Goal: Task Accomplishment & Management: Use online tool/utility

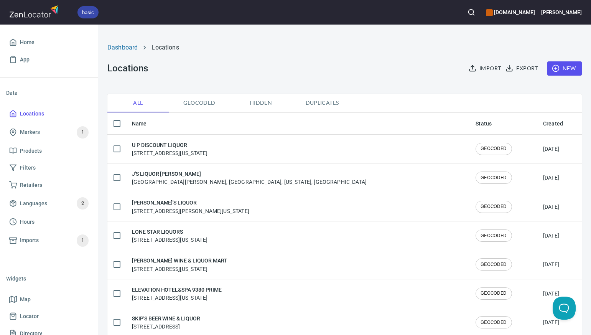
click at [122, 47] on link "Dashboard" at bounding box center [122, 47] width 30 height 7
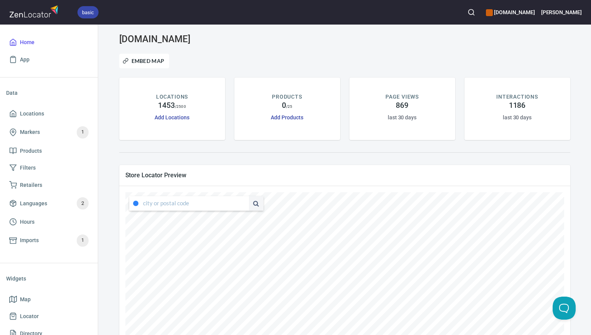
type input "[STREET_ADDRESS][US_STATE]"
drag, startPoint x: 143, startPoint y: 203, endPoint x: 239, endPoint y: 204, distance: 95.5
click at [239, 205] on div "[STREET_ADDRESS][US_STATE]" at bounding box center [196, 203] width 134 height 15
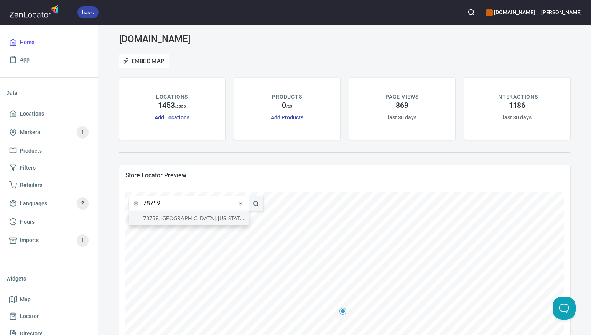
click at [226, 219] on li "78759, [GEOGRAPHIC_DATA], [US_STATE], [GEOGRAPHIC_DATA]" at bounding box center [189, 218] width 120 height 14
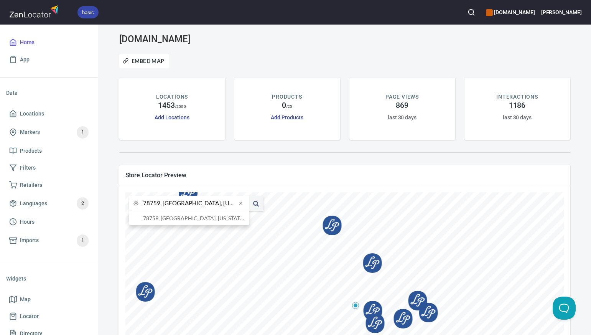
click at [159, 205] on input "78759, [GEOGRAPHIC_DATA], [US_STATE], [GEOGRAPHIC_DATA]" at bounding box center [190, 203] width 94 height 15
click at [161, 219] on li "78657, [GEOGRAPHIC_DATA], [US_STATE], [GEOGRAPHIC_DATA]" at bounding box center [189, 218] width 120 height 14
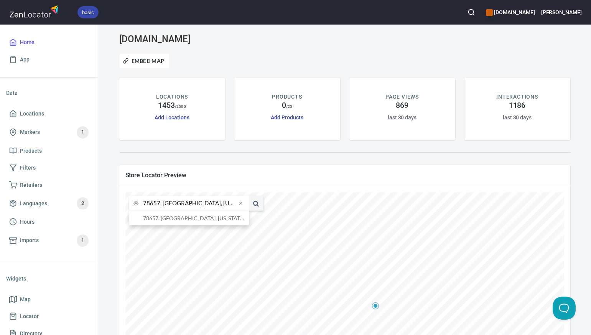
click at [159, 204] on input "78657, [GEOGRAPHIC_DATA], [US_STATE], [GEOGRAPHIC_DATA]" at bounding box center [190, 203] width 94 height 15
click at [163, 221] on li "[GEOGRAPHIC_DATA], [US_STATE], [GEOGRAPHIC_DATA]" at bounding box center [189, 218] width 120 height 14
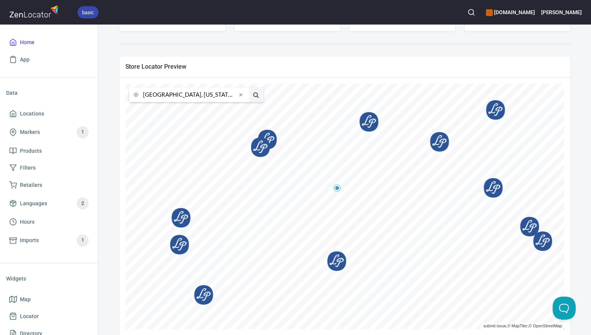
scroll to position [121, 0]
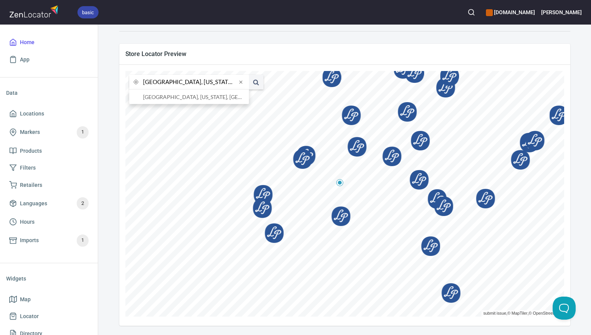
click at [160, 84] on input "[GEOGRAPHIC_DATA], [US_STATE], [GEOGRAPHIC_DATA]" at bounding box center [190, 82] width 94 height 15
click at [162, 97] on li "76226, [GEOGRAPHIC_DATA], [US_STATE], [GEOGRAPHIC_DATA]" at bounding box center [189, 97] width 120 height 14
type input "76226, [GEOGRAPHIC_DATA], [US_STATE], [GEOGRAPHIC_DATA]"
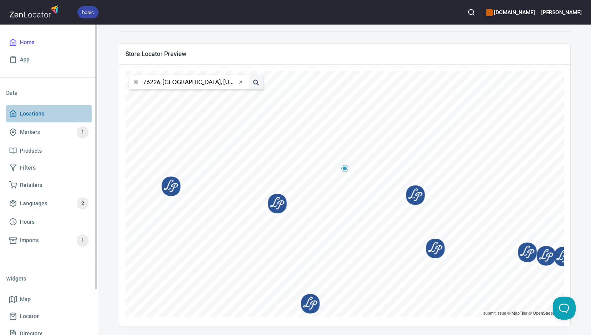
click at [33, 113] on span "Locations" at bounding box center [32, 114] width 24 height 10
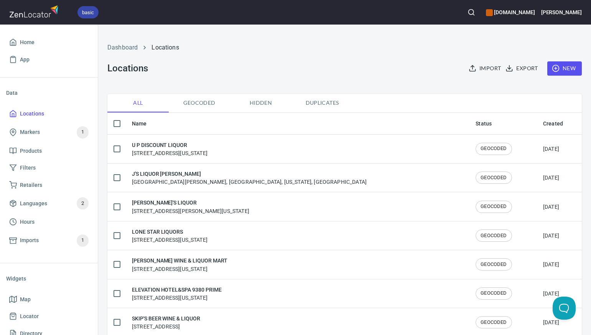
click at [566, 68] on span "New" at bounding box center [564, 69] width 22 height 10
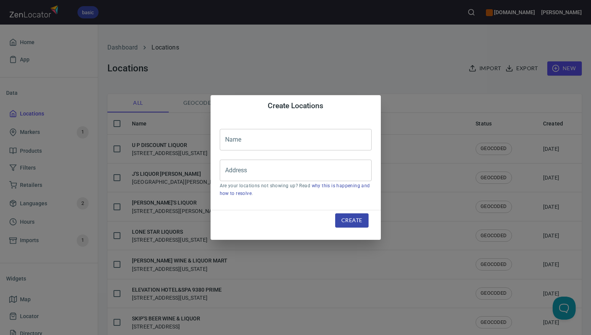
click at [227, 140] on input "text" at bounding box center [296, 139] width 152 height 21
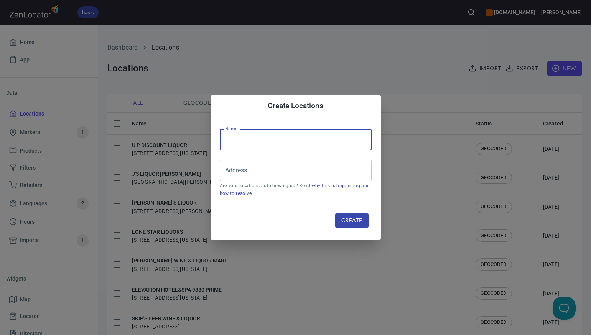
paste input "8 LIQUOR"
type input "8 LIQUOR"
click at [228, 170] on input "Address" at bounding box center [289, 170] width 133 height 15
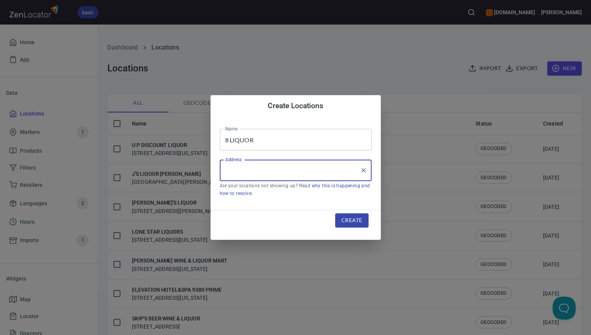
paste input "[STREET_ADDRESS][PERSON_NAME], TX782403901"
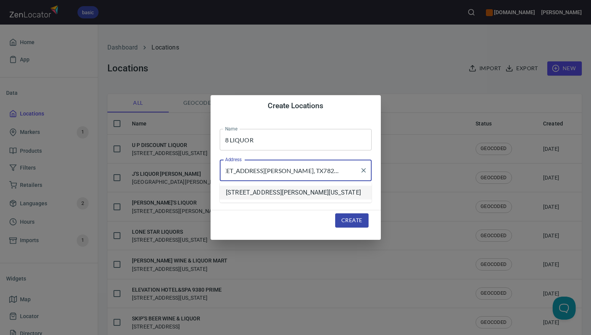
click at [246, 192] on li "[STREET_ADDRESS][PERSON_NAME][US_STATE]" at bounding box center [296, 193] width 152 height 14
type input "[STREET_ADDRESS][PERSON_NAME][US_STATE]"
click at [351, 218] on span "Create" at bounding box center [351, 221] width 21 height 10
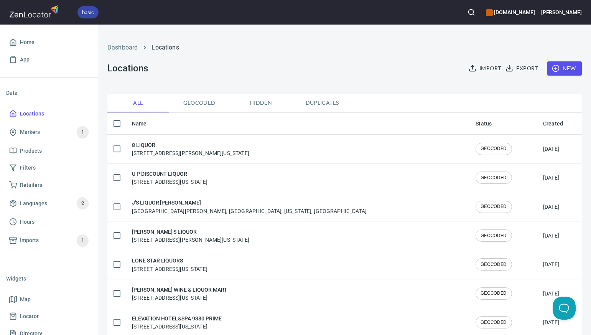
click at [321, 103] on span "Duplicates" at bounding box center [322, 103] width 52 height 10
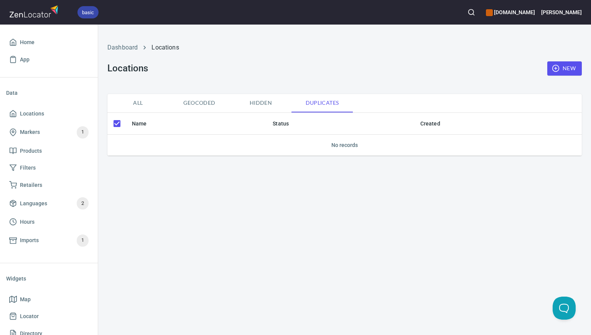
checkbox input "false"
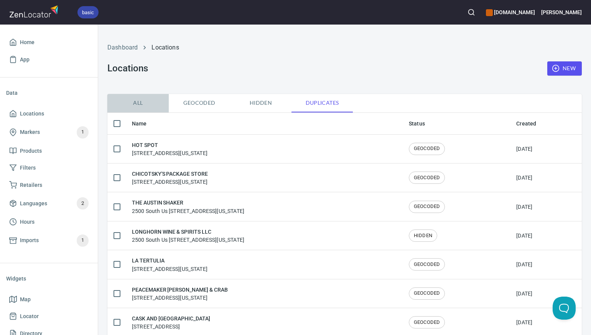
click at [136, 102] on span "All" at bounding box center [138, 103] width 52 height 10
